Goal: Task Accomplishment & Management: Use online tool/utility

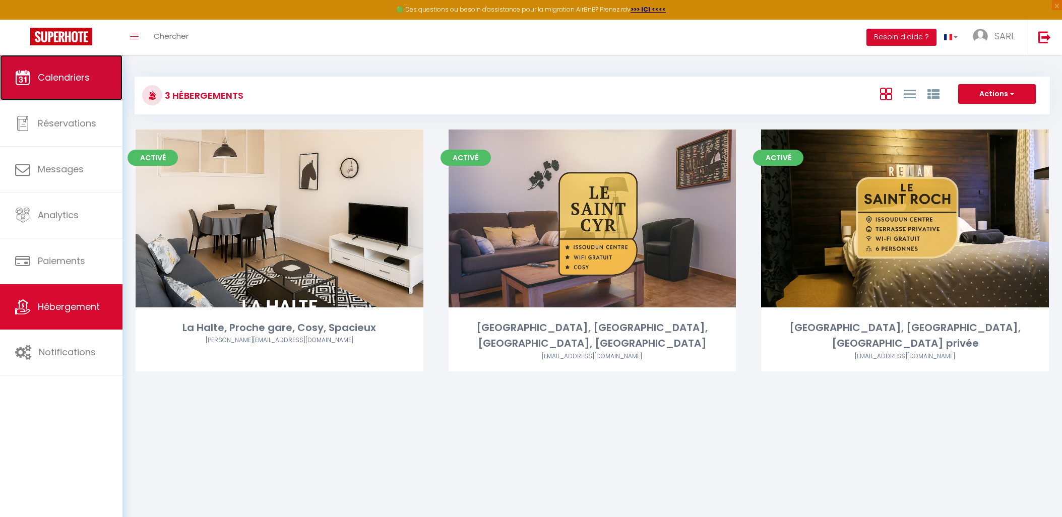
click at [83, 87] on link "Calendriers" at bounding box center [61, 77] width 122 height 45
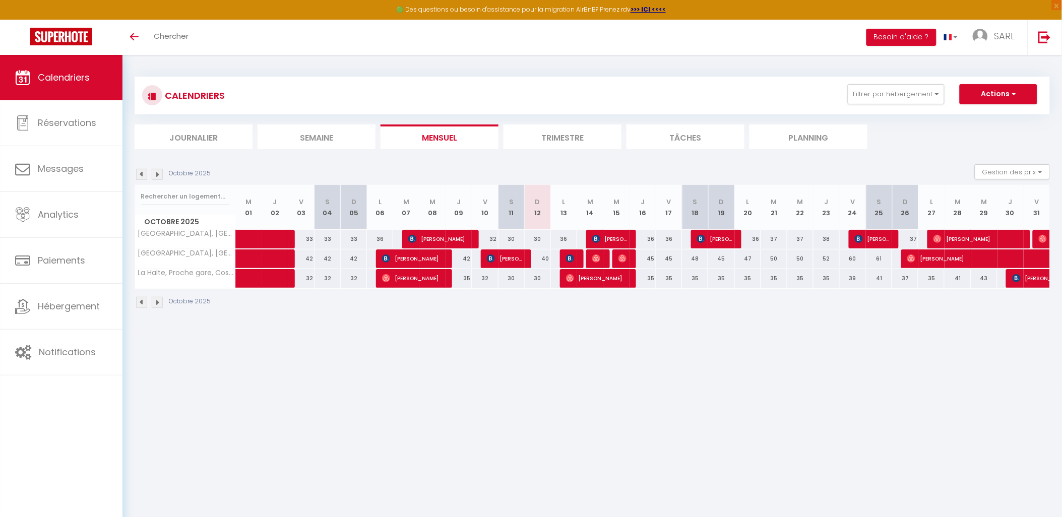
click at [574, 140] on li "Trimestre" at bounding box center [562, 136] width 118 height 25
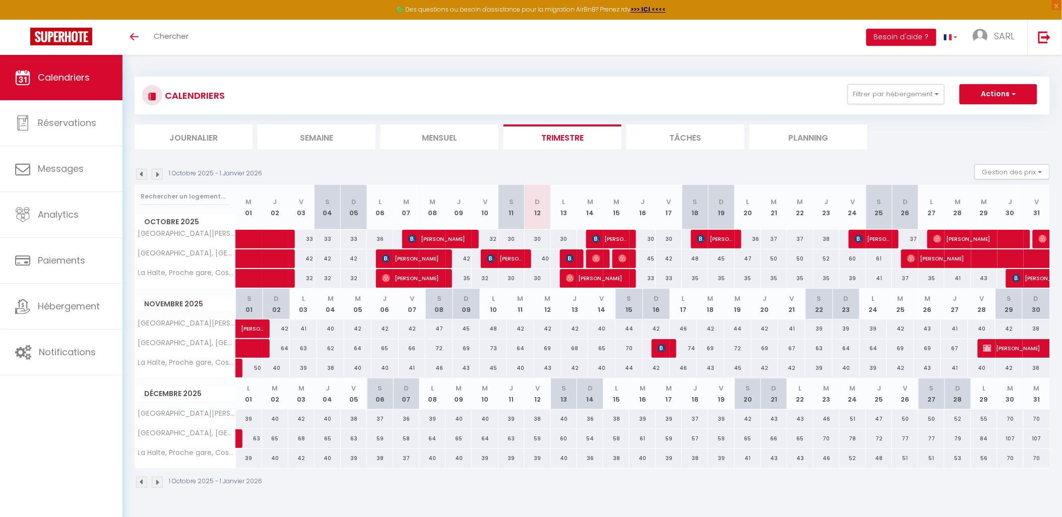
click at [86, 84] on span "Calendriers" at bounding box center [64, 77] width 52 height 13
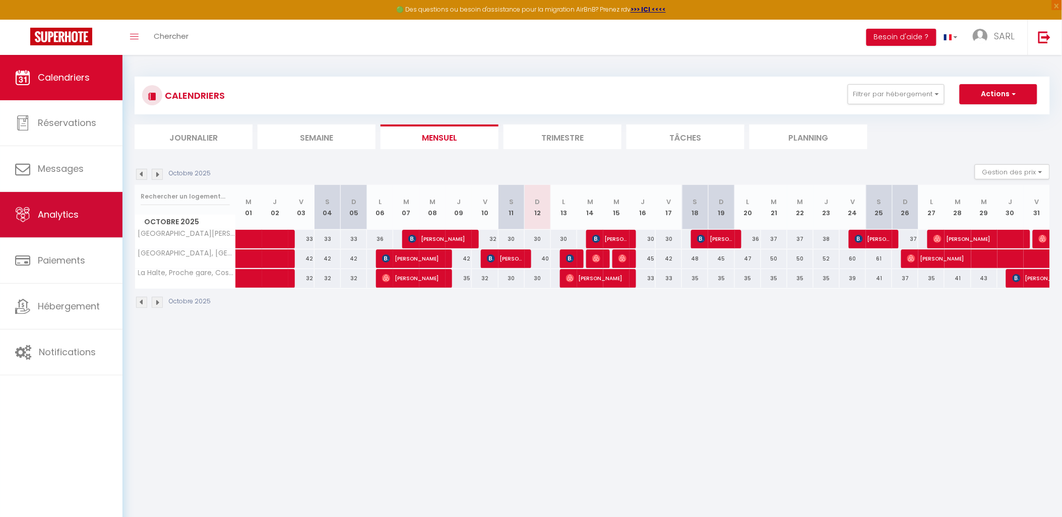
click at [67, 226] on link "Analytics" at bounding box center [61, 214] width 122 height 45
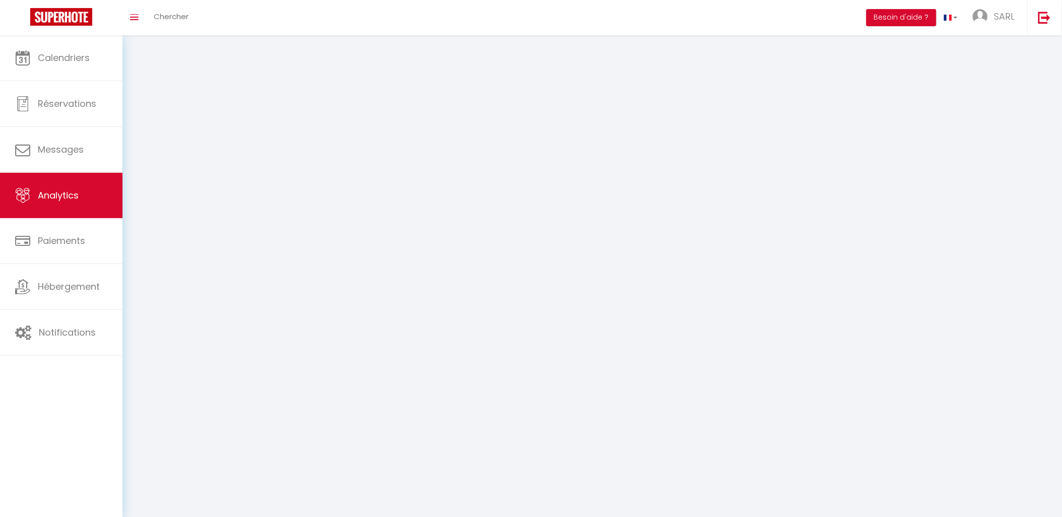
select select "2025"
select select "10"
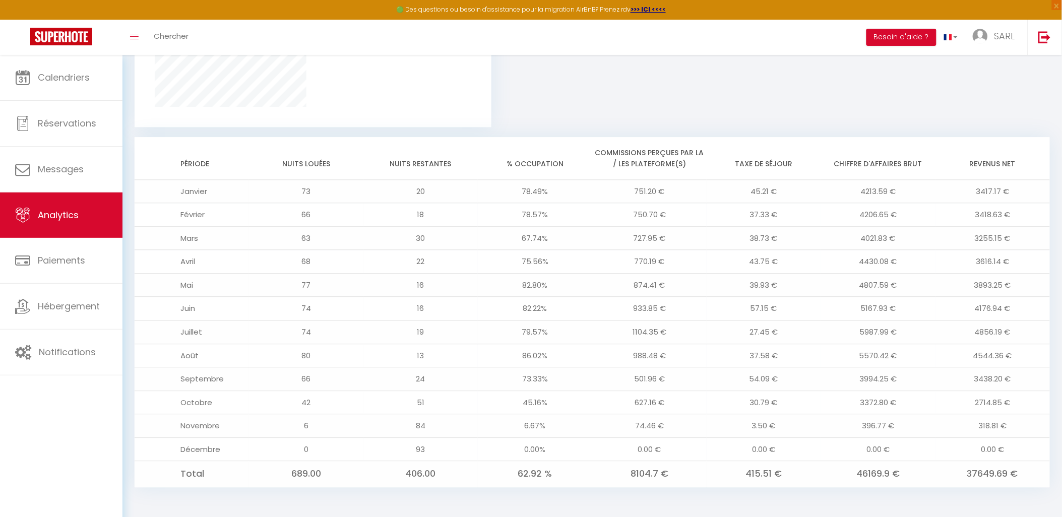
scroll to position [749, 0]
